Goal: Ask a question

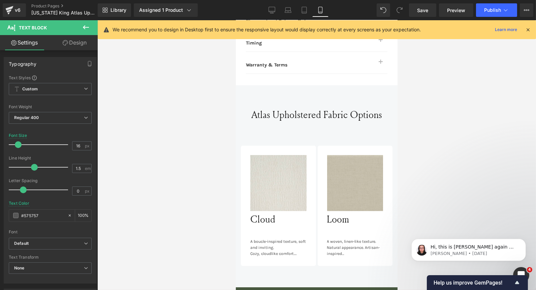
scroll to position [4024, 0]
click at [438, 249] on span "Hi, this is [PERSON_NAME] again 😊 Just want to follow up since I have not recei…" at bounding box center [473, 272] width 87 height 59
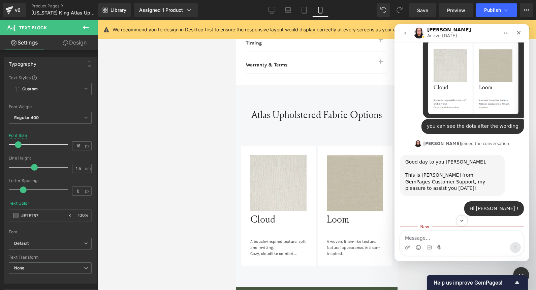
scroll to position [3923, 0]
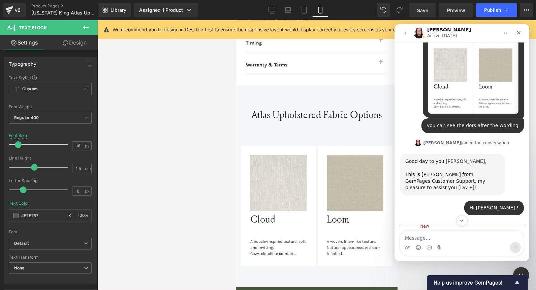
click at [276, 240] on div at bounding box center [268, 134] width 536 height 269
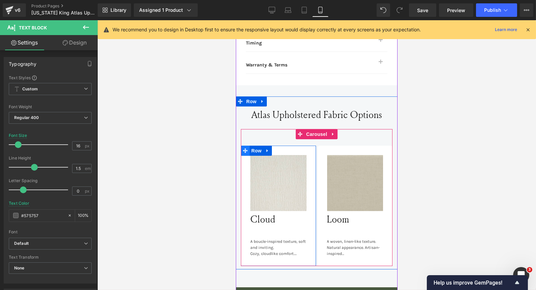
click at [242, 148] on icon at bounding box center [244, 150] width 5 height 5
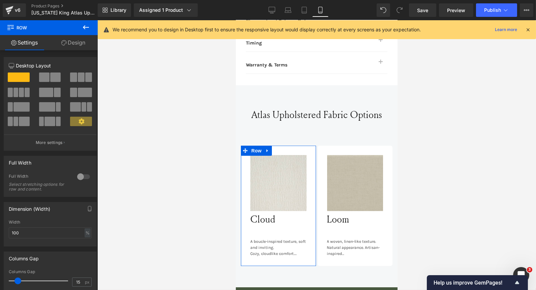
click at [71, 49] on link "Design" at bounding box center [73, 42] width 49 height 15
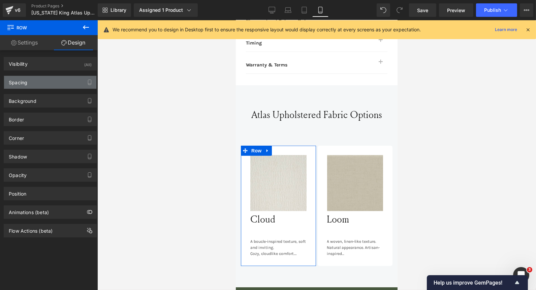
type input "0"
type input "28"
type input "13"
type input "28"
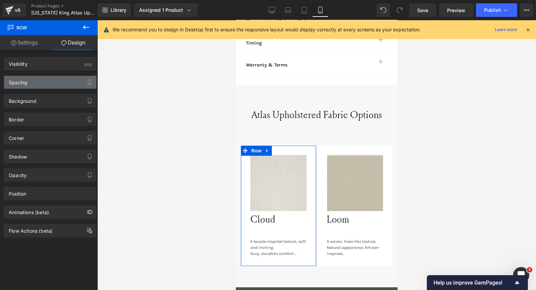
click at [46, 81] on div "Spacing" at bounding box center [50, 82] width 92 height 13
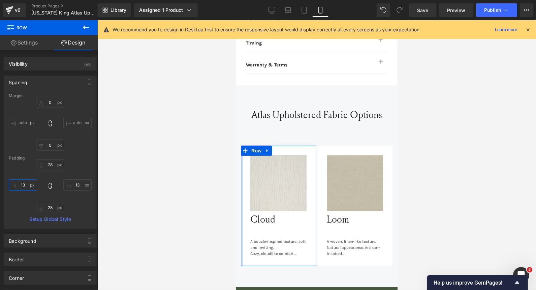
click at [26, 184] on input "13" at bounding box center [23, 184] width 28 height 11
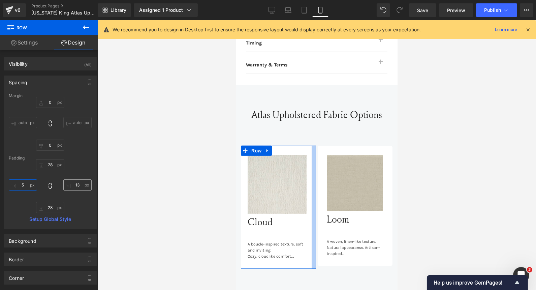
type input "5"
click at [75, 180] on input "13" at bounding box center [77, 184] width 28 height 11
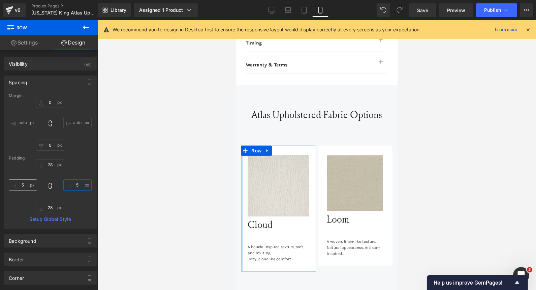
type input "5"
click at [28, 184] on input "5" at bounding box center [23, 184] width 28 height 11
click at [77, 184] on input "5" at bounding box center [77, 184] width 28 height 11
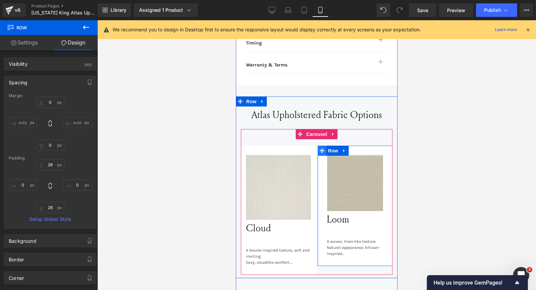
click at [319, 148] on icon at bounding box center [321, 150] width 5 height 5
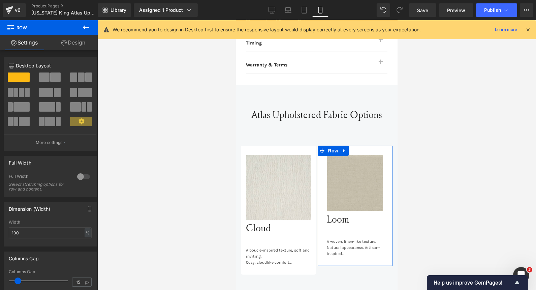
click at [80, 43] on link "Design" at bounding box center [73, 42] width 49 height 15
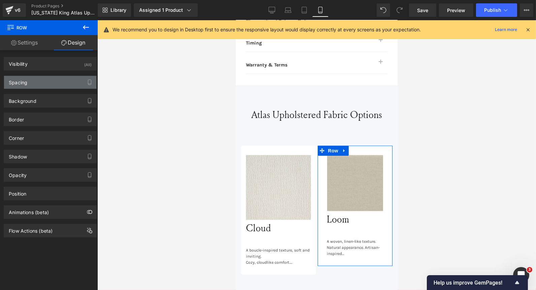
type input "#ffffff"
type input "100"
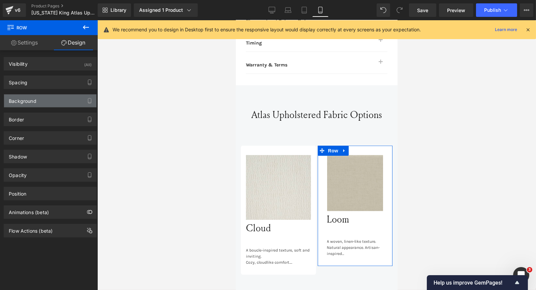
click at [47, 99] on div "Background" at bounding box center [50, 100] width 92 height 13
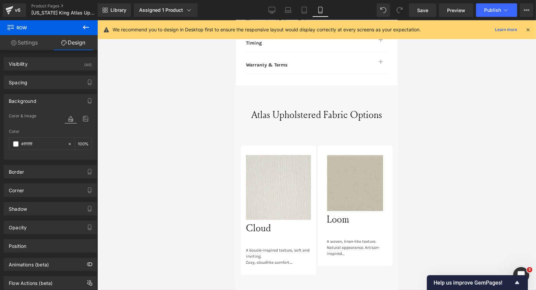
click at [85, 28] on icon at bounding box center [86, 27] width 8 height 8
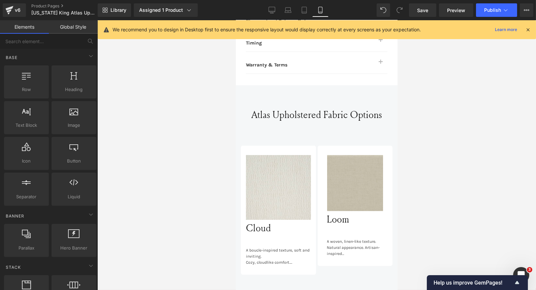
click at [76, 28] on link "Global Style" at bounding box center [73, 26] width 49 height 13
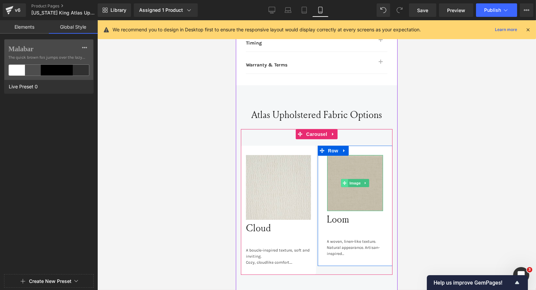
click at [342, 181] on icon at bounding box center [344, 183] width 4 height 4
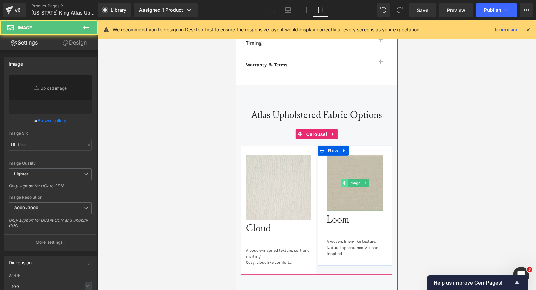
type input "[URL][DOMAIN_NAME]"
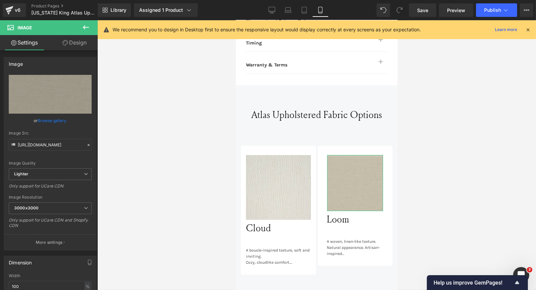
click at [78, 40] on link "Design" at bounding box center [74, 42] width 49 height 15
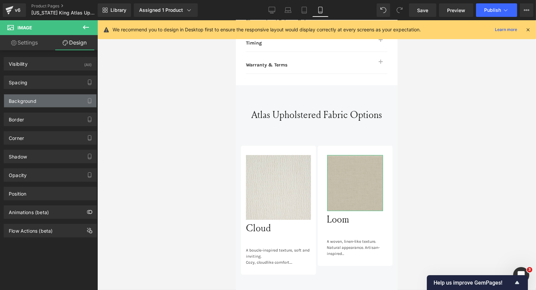
type input "0"
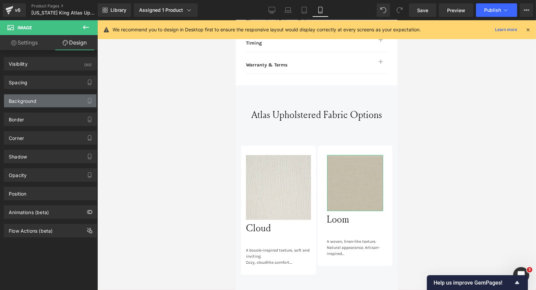
type input "0"
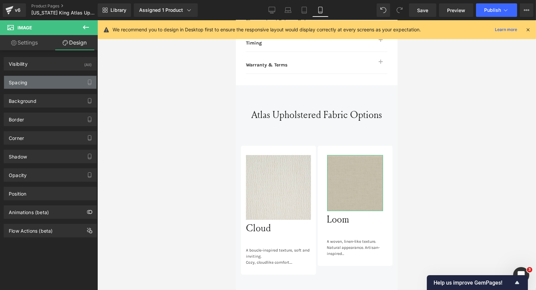
click at [41, 81] on div "Spacing" at bounding box center [50, 82] width 92 height 13
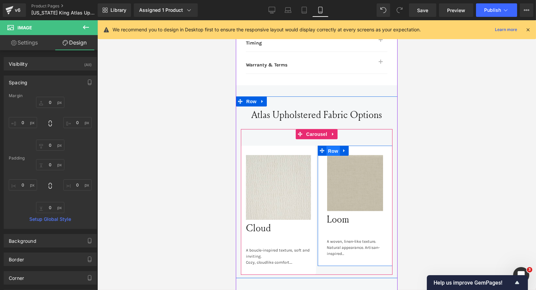
click at [328, 146] on span "Row" at bounding box center [332, 151] width 13 height 10
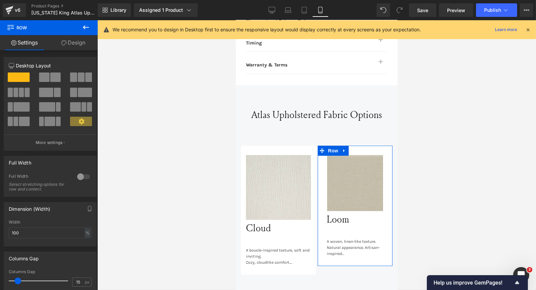
click at [78, 42] on link "Design" at bounding box center [73, 42] width 49 height 15
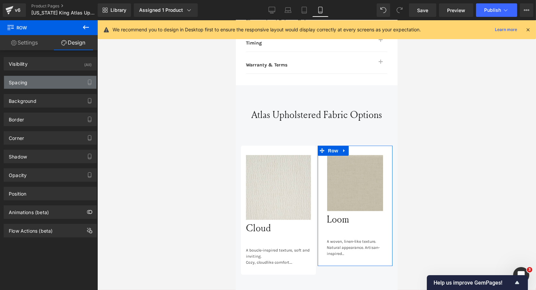
click at [42, 80] on div "Spacing" at bounding box center [50, 82] width 92 height 13
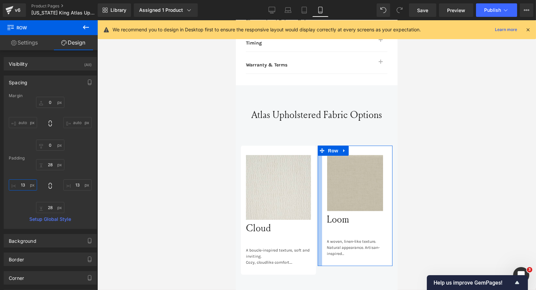
click at [24, 184] on input "13" at bounding box center [23, 184] width 28 height 11
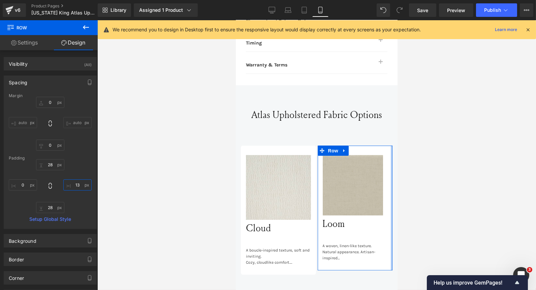
click at [76, 184] on input "13" at bounding box center [77, 184] width 28 height 11
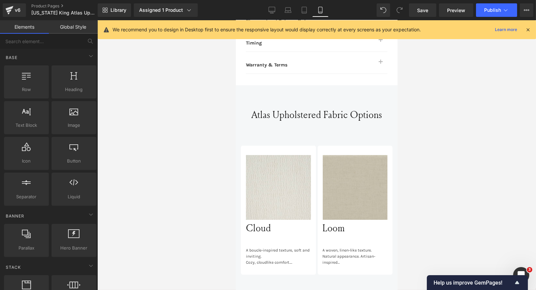
click at [477, 204] on div at bounding box center [316, 154] width 438 height 269
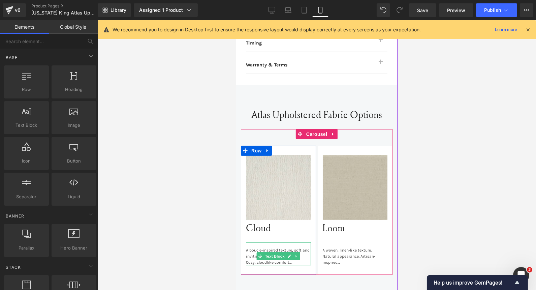
click at [271, 259] on div "Cozy, cloudlike comfort." at bounding box center [277, 262] width 65 height 6
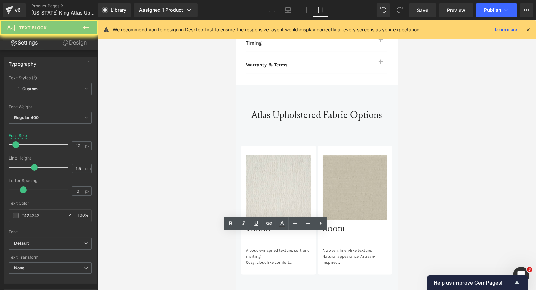
click at [271, 259] on div "Cozy, cloudlike comfort." at bounding box center [277, 262] width 65 height 6
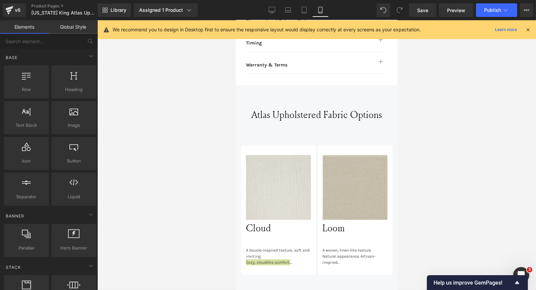
click at [197, 149] on div at bounding box center [316, 154] width 438 height 269
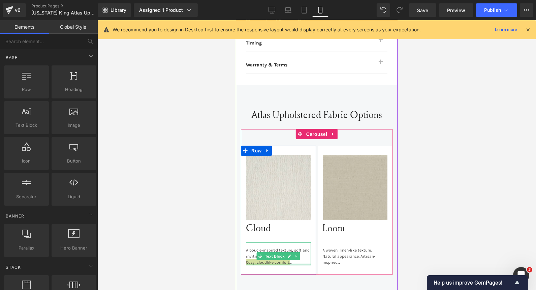
click at [270, 253] on div "A boucle-inspired texture, soft and inviting. Cozy, cloudlike comfort. CHAI & S…" at bounding box center [277, 253] width 65 height 23
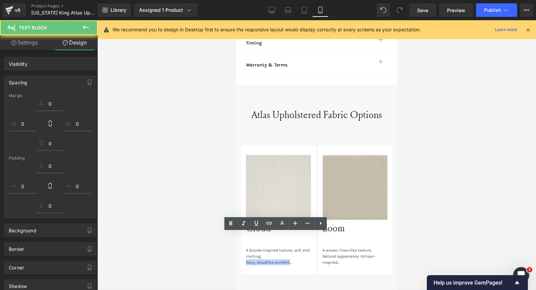
click at [270, 259] on div "Cozy, cloudlike comfort." at bounding box center [277, 262] width 65 height 6
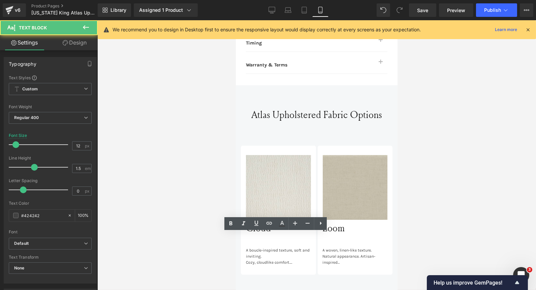
click at [245, 259] on div "Cozy, cloudlike comfort." at bounding box center [277, 262] width 65 height 6
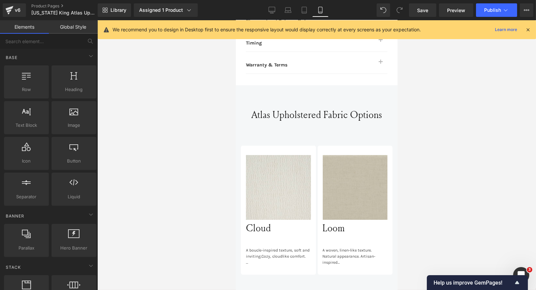
click at [432, 233] on div at bounding box center [316, 154] width 438 height 269
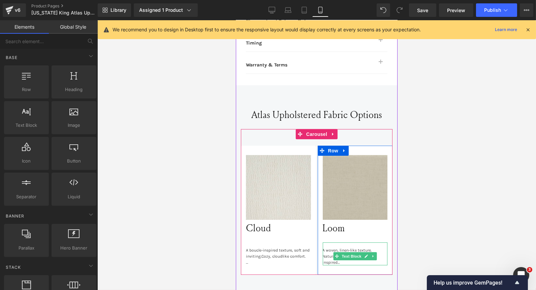
click at [330, 253] on div "Natural appearance. Artisan-inspired" at bounding box center [354, 259] width 65 height 12
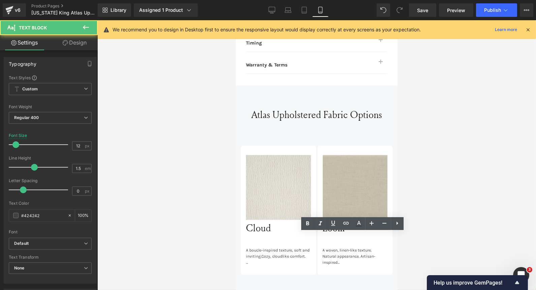
click at [369, 242] on div "A woven, linen-like texture. Natural appearance. Artisan-inspired CAMEL & WHITE…" at bounding box center [354, 253] width 65 height 23
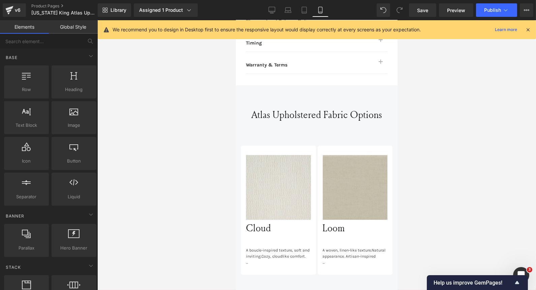
click at [483, 173] on div at bounding box center [316, 154] width 438 height 269
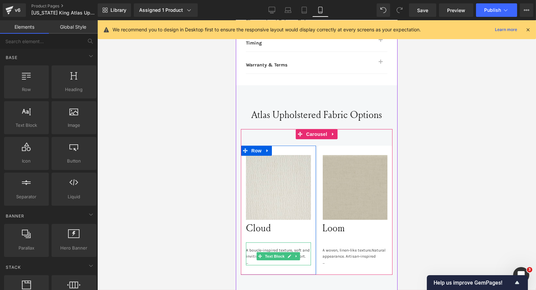
click at [248, 259] on div at bounding box center [277, 262] width 65 height 6
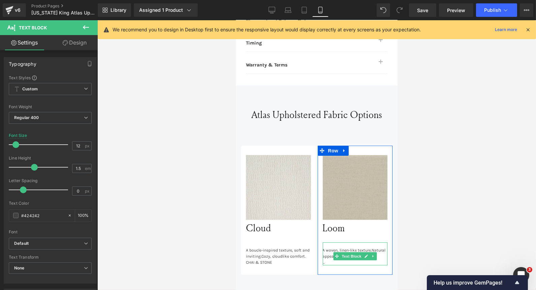
click at [332, 259] on div at bounding box center [354, 262] width 65 height 6
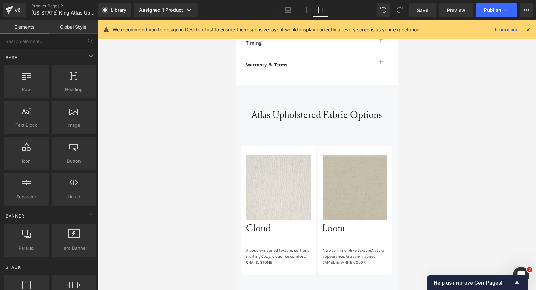
click at [481, 208] on div at bounding box center [316, 154] width 438 height 269
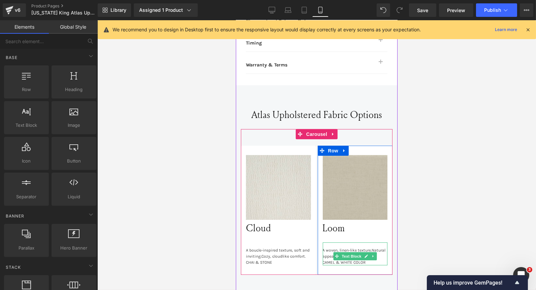
click at [329, 242] on div "A woven, linen-like texture. Natural appearance. Artisan-inspired CAMEL & WHITE…" at bounding box center [354, 253] width 65 height 23
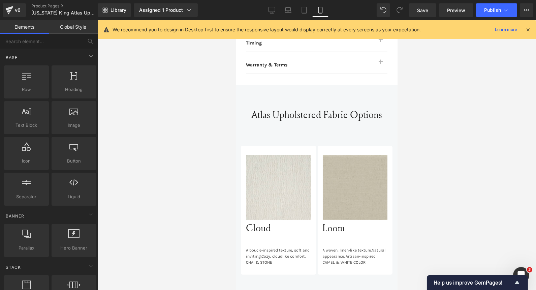
click at [231, 228] on div at bounding box center [316, 154] width 438 height 269
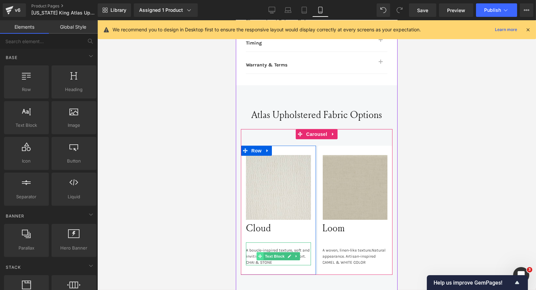
click at [258, 254] on icon at bounding box center [260, 256] width 4 height 4
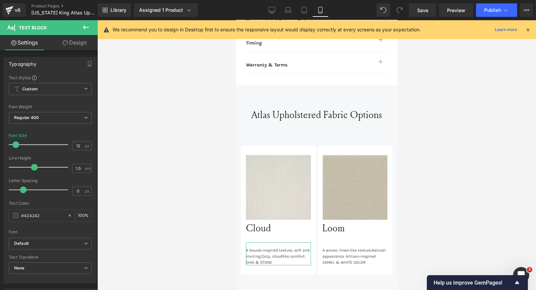
click at [72, 41] on link "Design" at bounding box center [74, 42] width 49 height 15
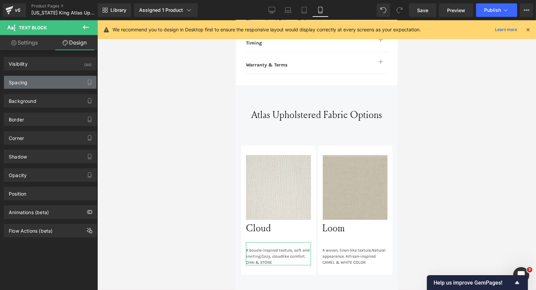
click at [32, 86] on div "Spacing" at bounding box center [50, 82] width 92 height 13
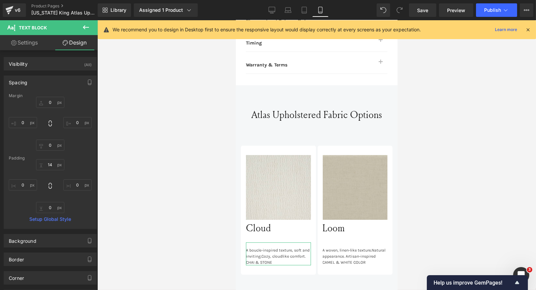
type input "0"
type input "14"
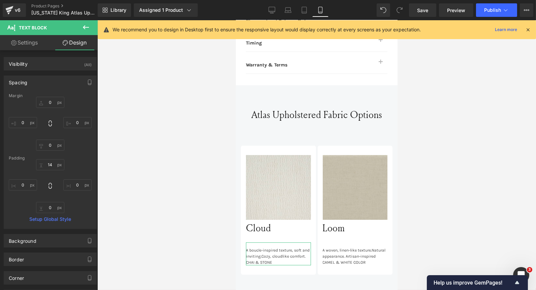
type input "0"
click at [49, 164] on input "14" at bounding box center [50, 164] width 28 height 11
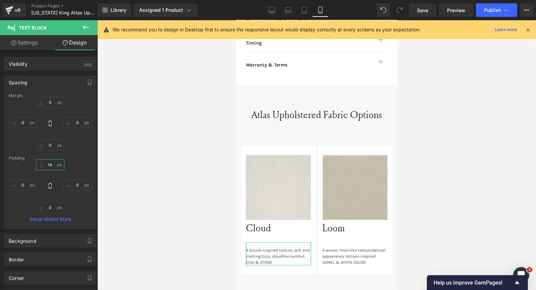
click at [49, 164] on input "14" at bounding box center [50, 164] width 28 height 11
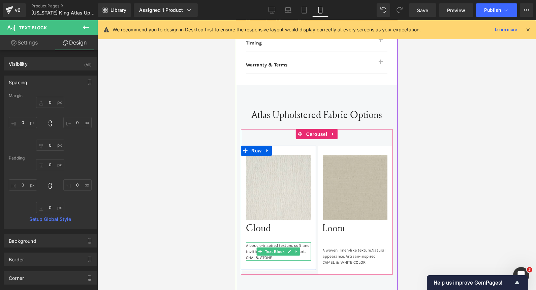
click at [300, 249] on span "Cozy, cloudlike comfort." at bounding box center [283, 251] width 44 height 5
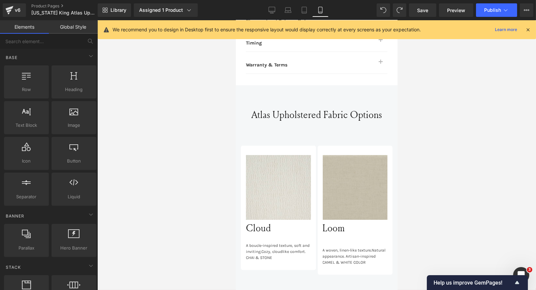
click at [171, 208] on div at bounding box center [316, 154] width 438 height 269
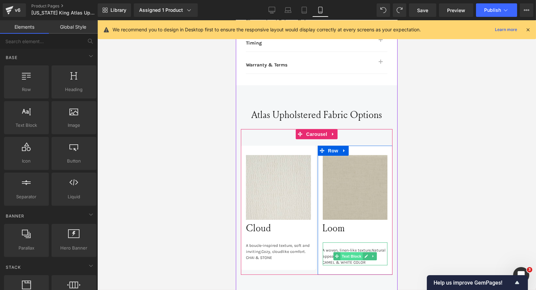
click at [340, 252] on span "Text Block" at bounding box center [351, 256] width 22 height 8
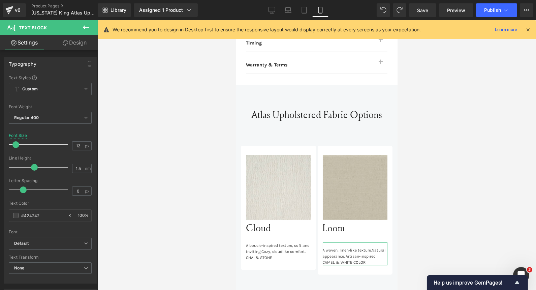
click at [71, 38] on link "Design" at bounding box center [74, 42] width 49 height 15
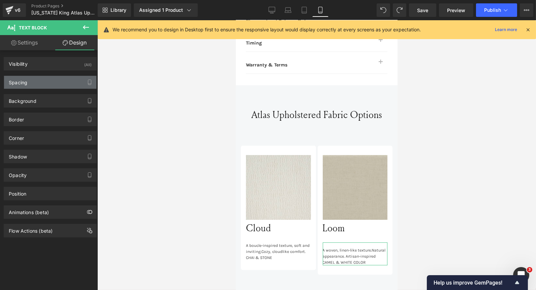
click at [32, 85] on div "Spacing" at bounding box center [50, 82] width 92 height 13
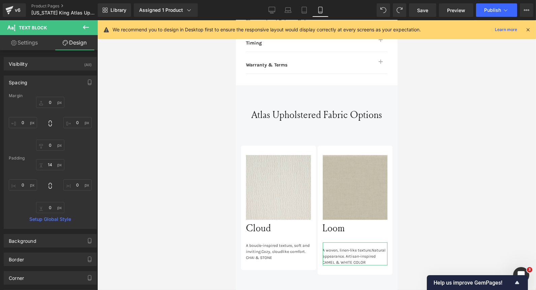
type input "0"
type input "14"
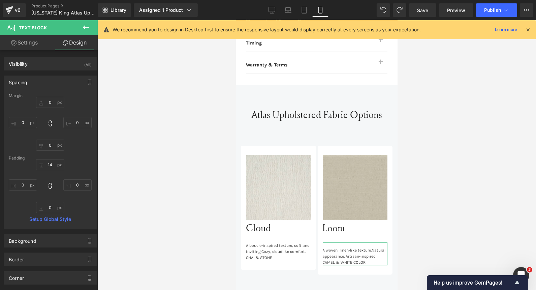
type input "0"
click at [50, 165] on input "14" at bounding box center [50, 164] width 28 height 11
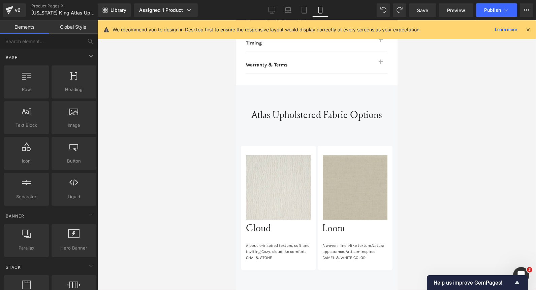
click at [436, 183] on div at bounding box center [316, 154] width 438 height 269
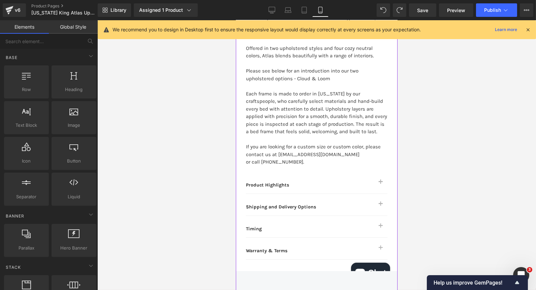
scroll to position [439, 0]
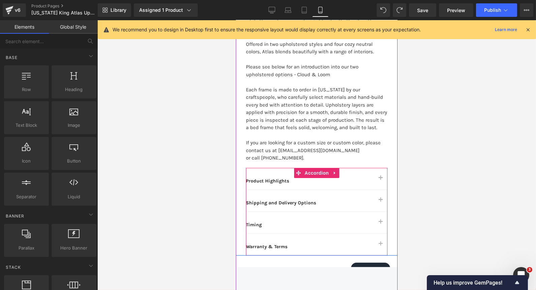
click at [379, 192] on button "button" at bounding box center [379, 201] width 13 height 22
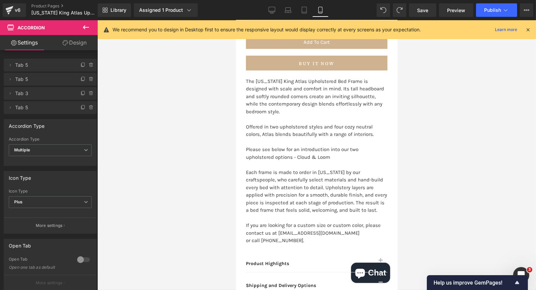
scroll to position [356, 0]
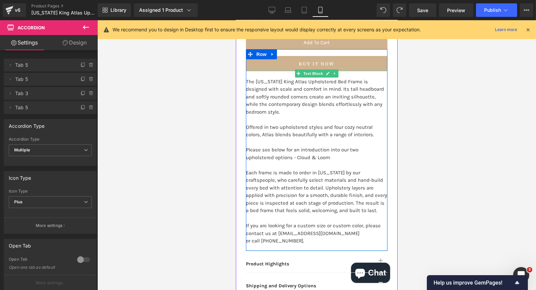
click at [372, 126] on p "Offered in two upholstered styles and four cozy neutral colors, Atlas blends be…" at bounding box center [315, 130] width 141 height 15
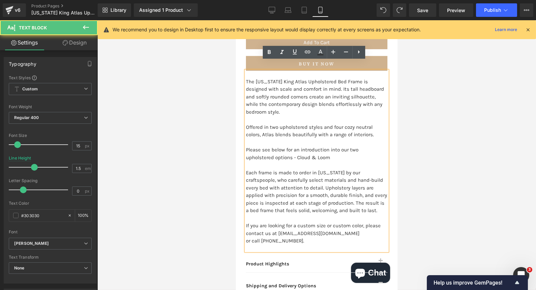
click at [371, 127] on p "Offered in two upholstered styles and four cozy neutral colors, Atlas blends be…" at bounding box center [315, 130] width 141 height 15
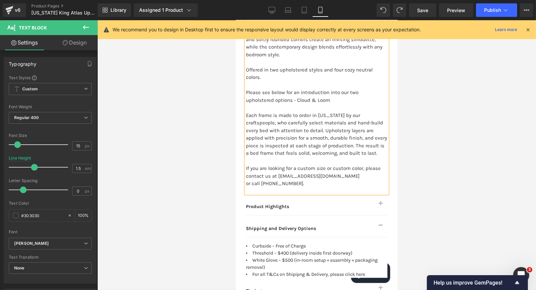
scroll to position [410, 0]
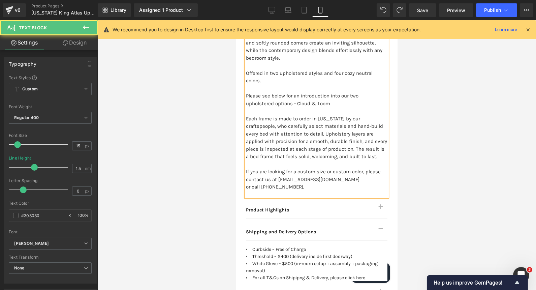
click at [289, 93] on p "Please see below for an introduction into our two upholstered options - Cloud &…" at bounding box center [315, 99] width 141 height 15
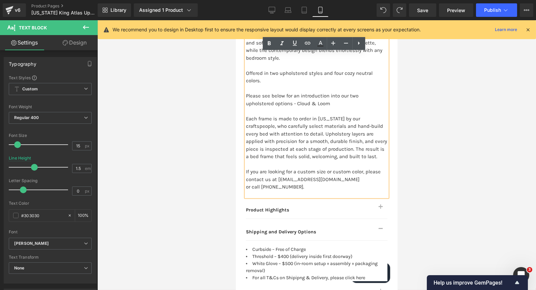
click at [299, 94] on p "Please see below for an introduction into our two upholstered options - Cloud &…" at bounding box center [315, 99] width 141 height 15
click at [281, 92] on p "Please see below for an introduction into our two upholstered options - Cloud &…" at bounding box center [315, 99] width 141 height 15
drag, startPoint x: 281, startPoint y: 87, endPoint x: 269, endPoint y: 88, distance: 12.5
click at [269, 92] on p "Please see below for an introduction into our two upholstered options - Cloud &…" at bounding box center [315, 99] width 141 height 15
click at [307, 43] on icon at bounding box center [307, 43] width 6 height 3
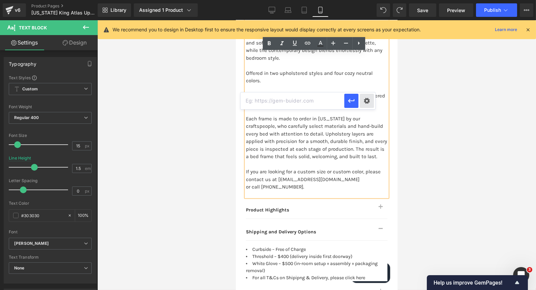
click at [367, 0] on div "Text Color Highlight Color #333333 Edit or remove link: Edit - Unlink - Cancel" at bounding box center [268, 0] width 536 height 0
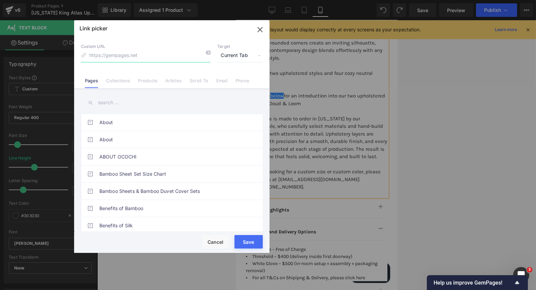
click at [260, 29] on icon "button" at bounding box center [260, 29] width 4 height 4
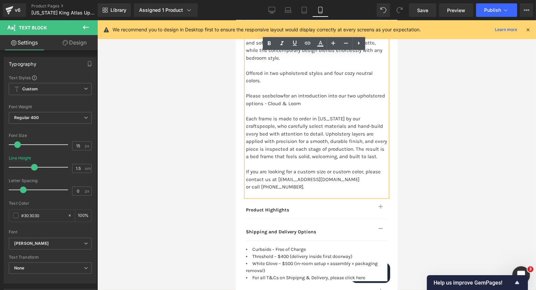
click at [523, 267] on div "Open Intercom Messenger" at bounding box center [520, 274] width 22 height 22
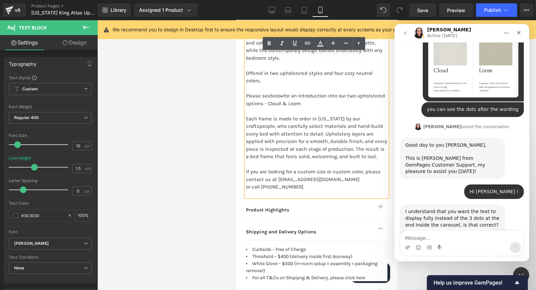
scroll to position [4013, 0]
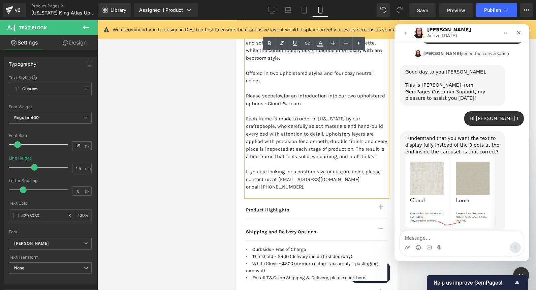
click at [463, 235] on textarea "Message…" at bounding box center [461, 235] width 123 height 11
type textarea "oh great thank you [PERSON_NAME]!"
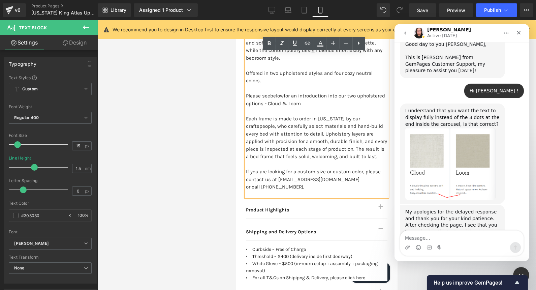
scroll to position [4042, 0]
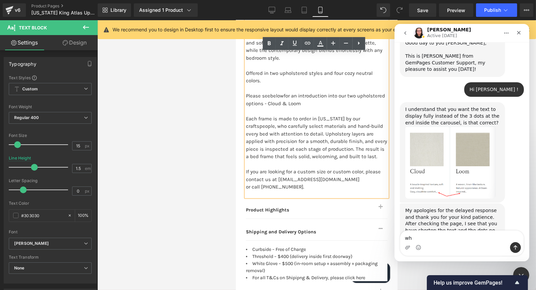
type textarea "w"
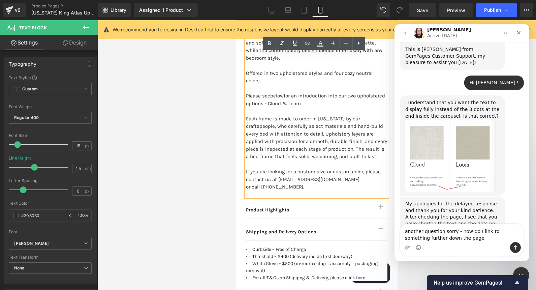
type textarea "another question sorry - how do I link to something further down the page?"
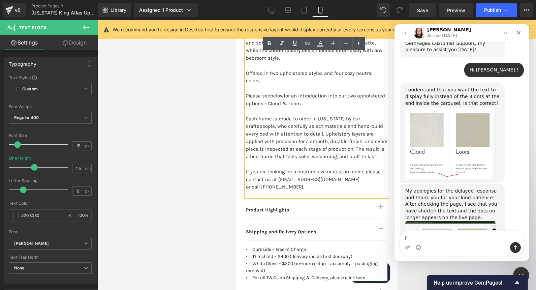
scroll to position [4064, 0]
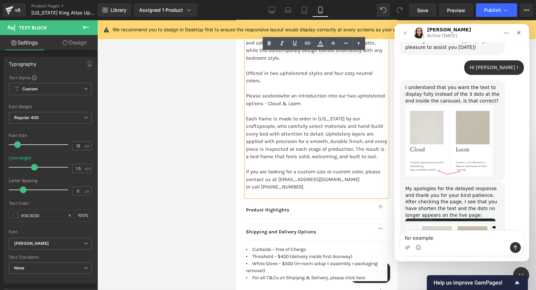
type textarea "for example"
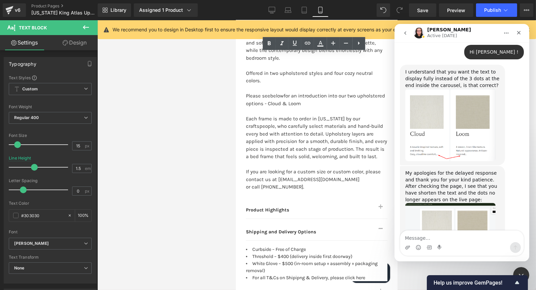
click at [217, 167] on div at bounding box center [268, 134] width 536 height 269
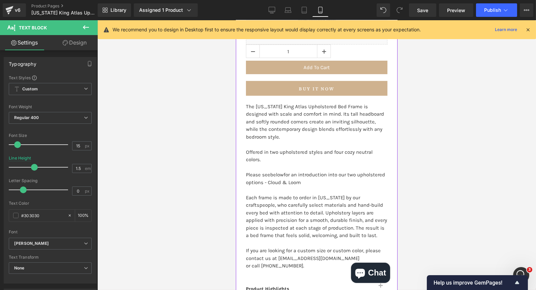
scroll to position [328, 0]
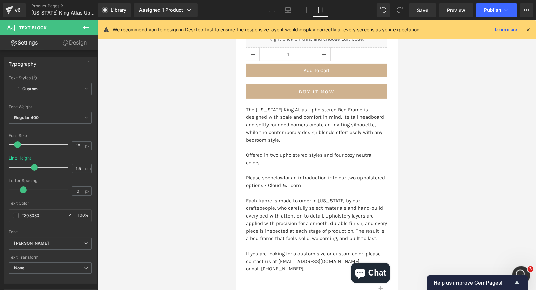
click at [518, 267] on div "Open Intercom Messenger" at bounding box center [520, 274] width 22 height 22
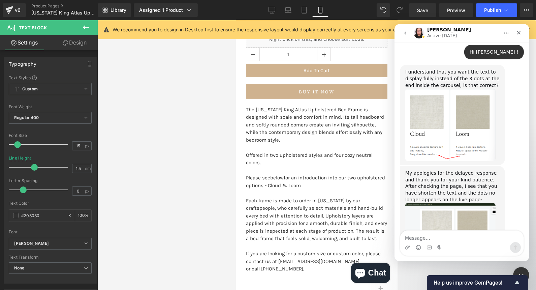
click at [439, 230] on textarea "Message…" at bounding box center [461, 235] width 123 height 11
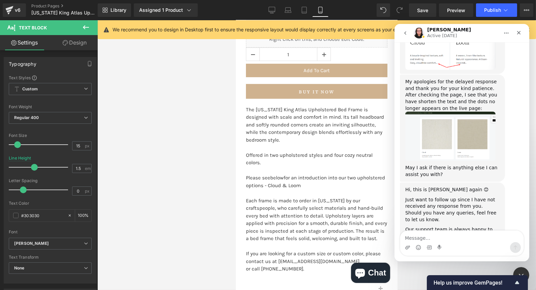
scroll to position [4178, 0]
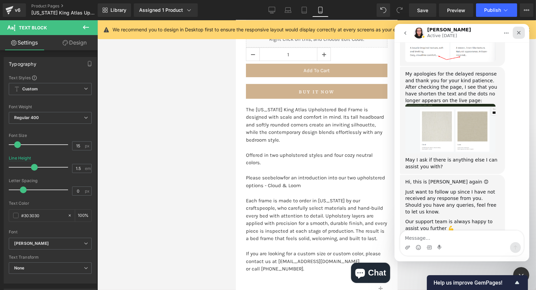
click at [517, 36] on div "Close" at bounding box center [518, 33] width 12 height 12
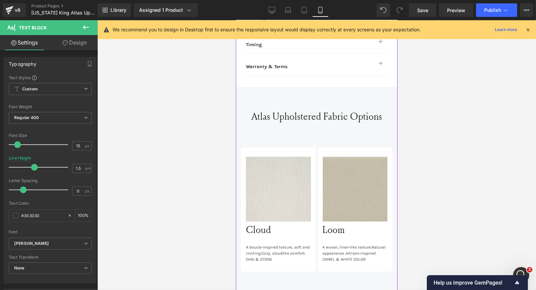
scroll to position [659, 0]
click at [520, 270] on icon "Open Intercom Messenger" at bounding box center [520, 273] width 11 height 11
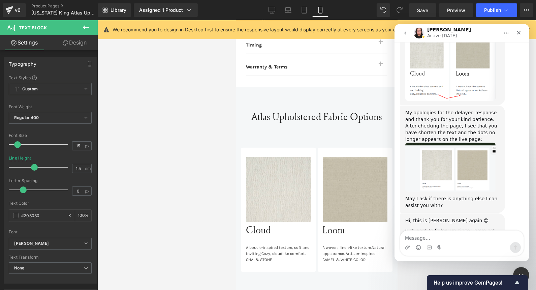
scroll to position [4178, 0]
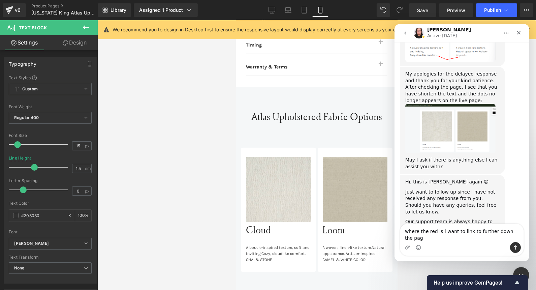
type textarea "where the red is i want to link to further down the page"
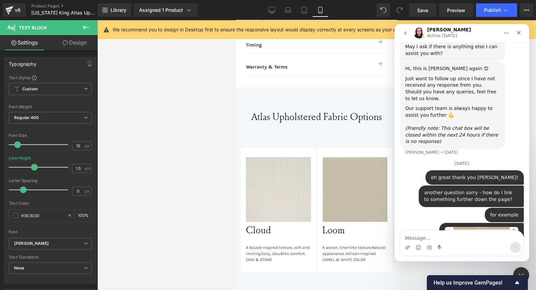
scroll to position [4299, 0]
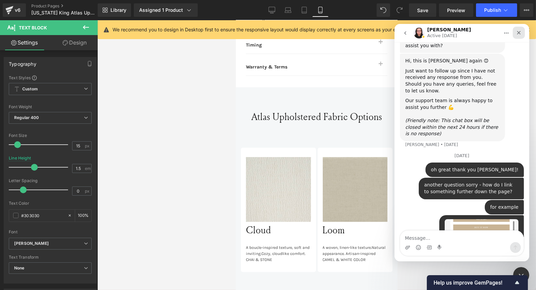
click at [517, 33] on icon "Close" at bounding box center [518, 32] width 5 height 5
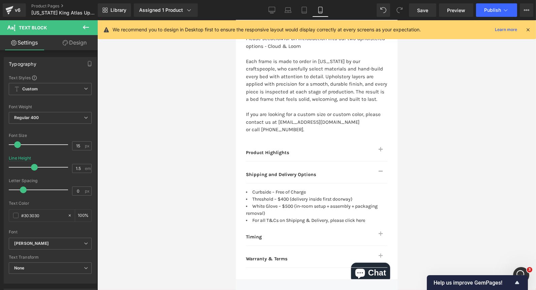
scroll to position [467, 0]
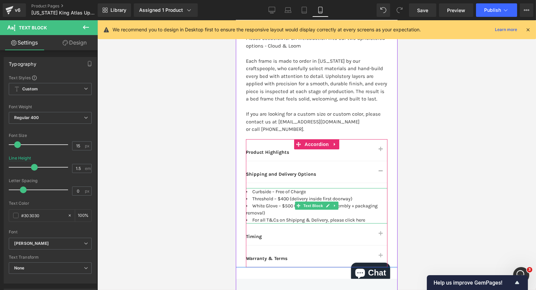
click at [264, 203] on font "White Glove – $500 (in-room setup + assembly + packaging removal)" at bounding box center [311, 209] width 132 height 13
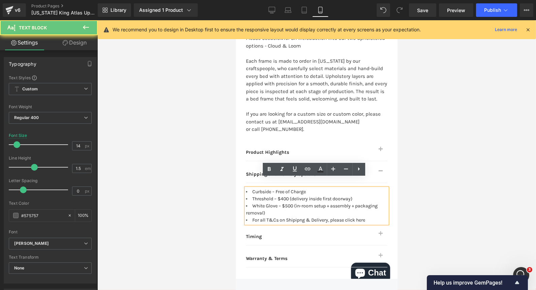
click at [264, 203] on li "White Glove – $500 (in-room setup + assembly + packaging removal)" at bounding box center [315, 209] width 141 height 14
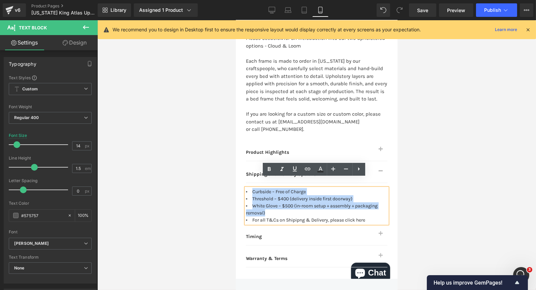
drag, startPoint x: 267, startPoint y: 203, endPoint x: 247, endPoint y: 183, distance: 28.6
click at [247, 188] on ul "Curbside – Free of Charge Threshold – $400 (delivery inside first doorway) Whit…" at bounding box center [315, 205] width 141 height 35
copy ul "Curbside – Free of Charge Threshold – $400 (delivery inside first doorway) Whit…"
